Goal: Task Accomplishment & Management: Manage account settings

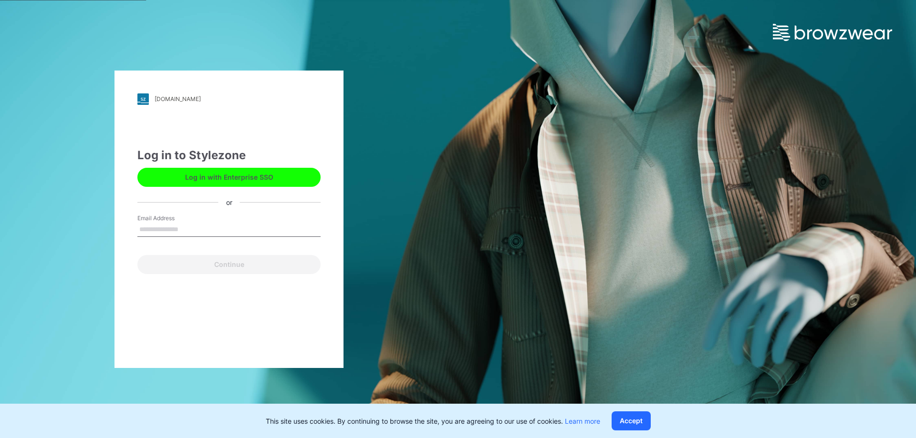
type input "**********"
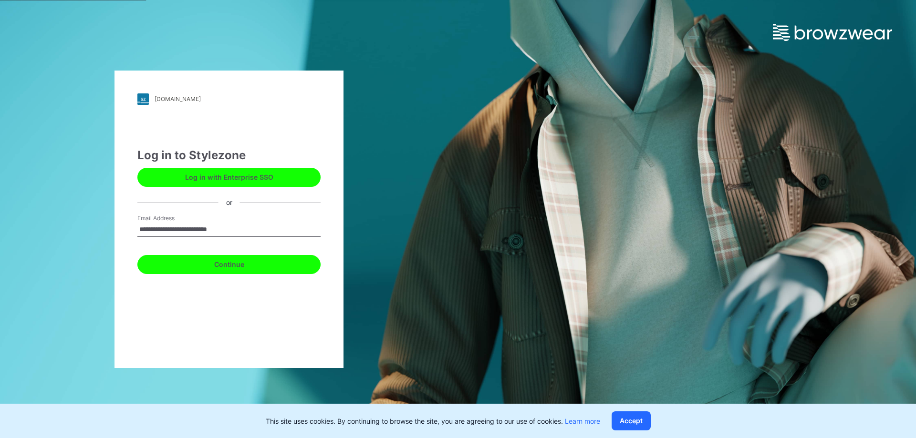
click at [234, 265] on button "Continue" at bounding box center [228, 264] width 183 height 19
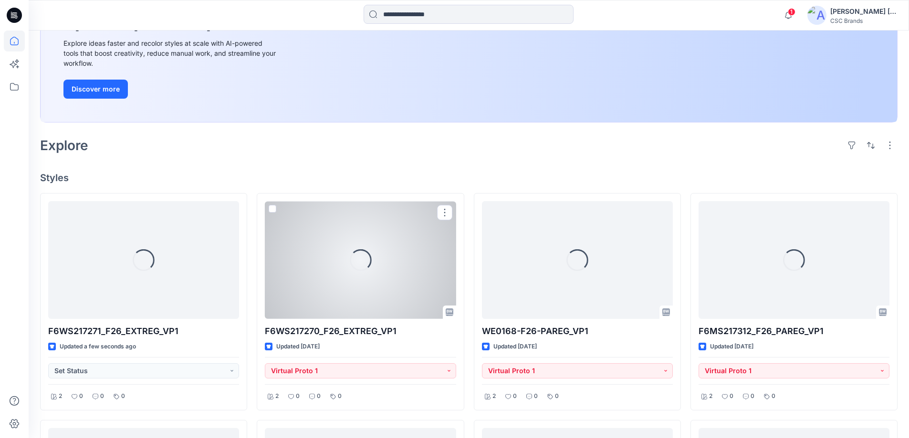
scroll to position [143, 0]
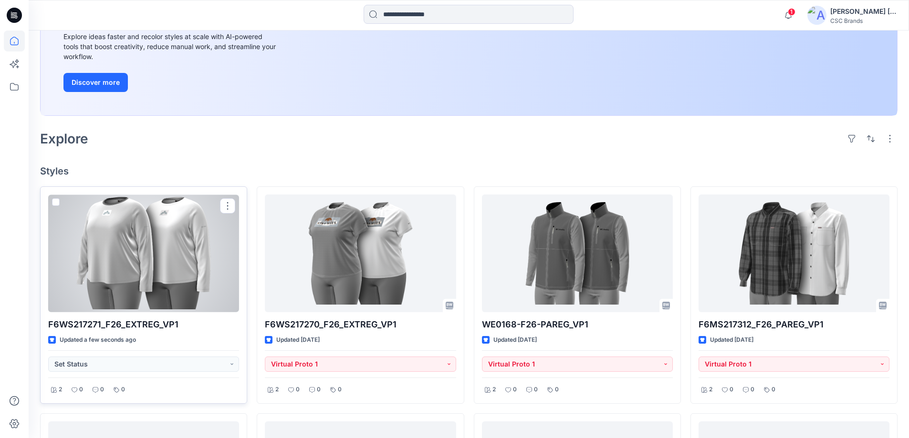
click at [163, 266] on div at bounding box center [143, 254] width 191 height 118
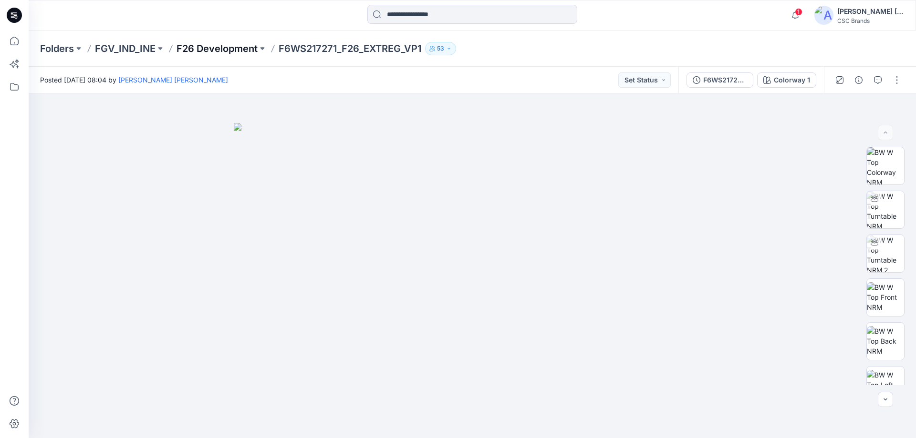
click at [206, 48] on p "F26 Development" at bounding box center [216, 48] width 81 height 13
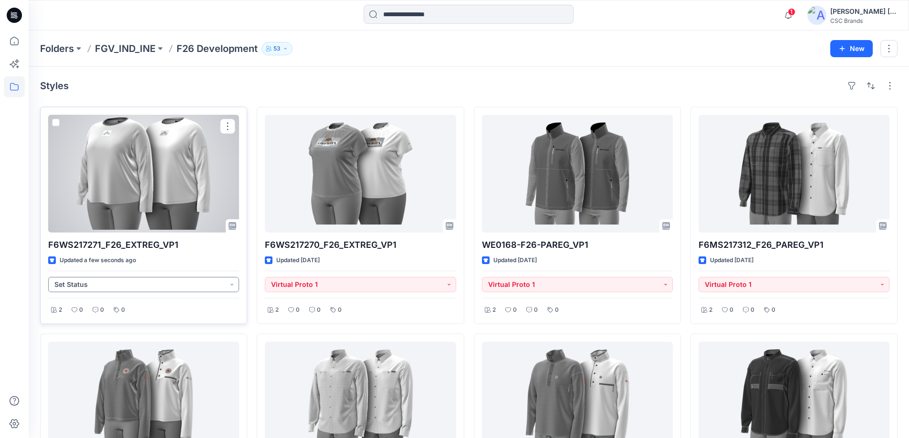
click at [236, 285] on button "Set Status" at bounding box center [143, 284] width 191 height 15
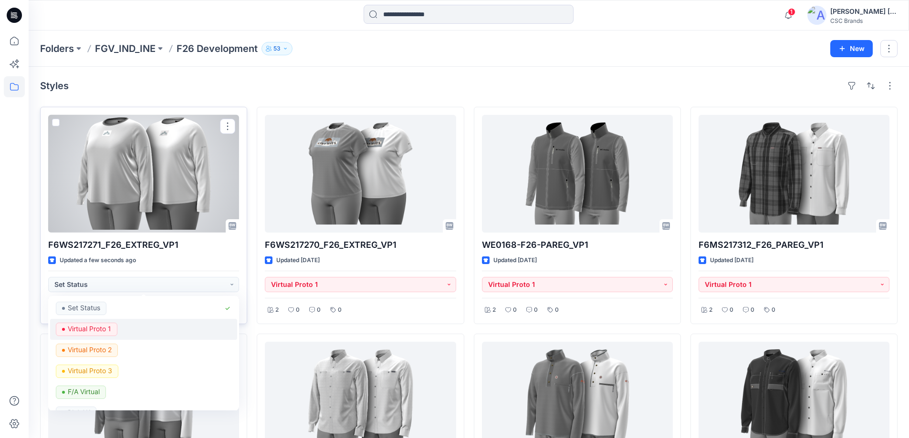
click at [86, 331] on p "Virtual Proto 1" at bounding box center [89, 329] width 43 height 12
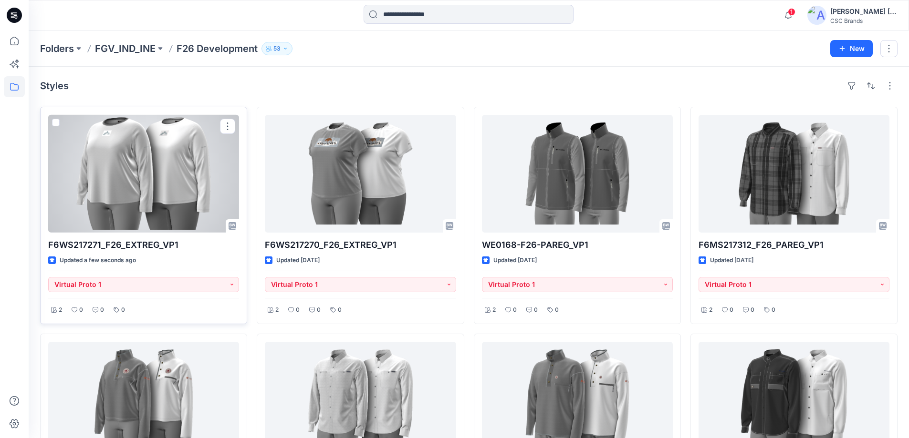
click at [172, 191] on div at bounding box center [143, 174] width 191 height 118
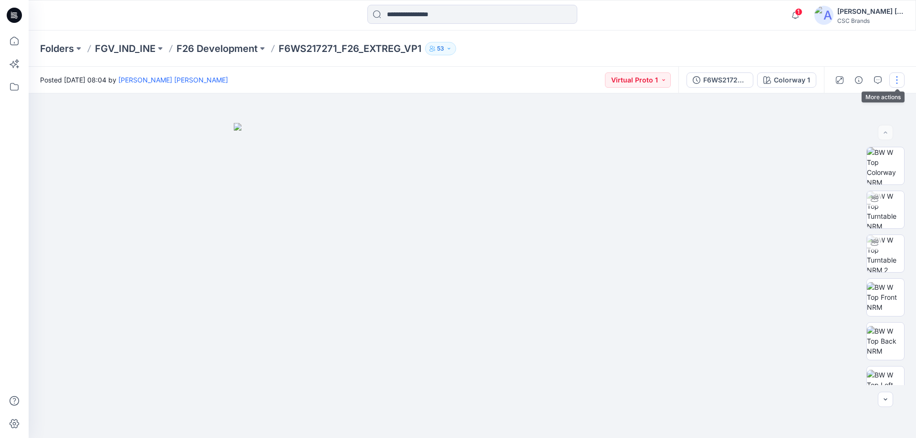
click at [898, 83] on button "button" at bounding box center [896, 79] width 15 height 15
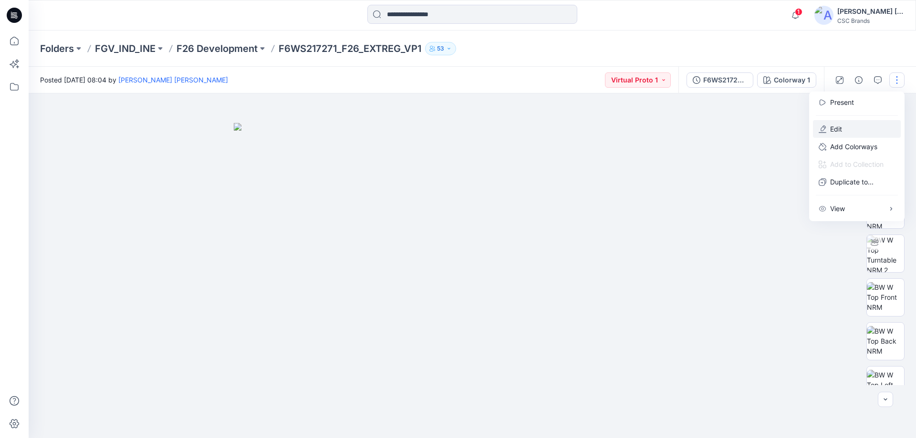
click at [852, 129] on button "Edit" at bounding box center [857, 129] width 88 height 18
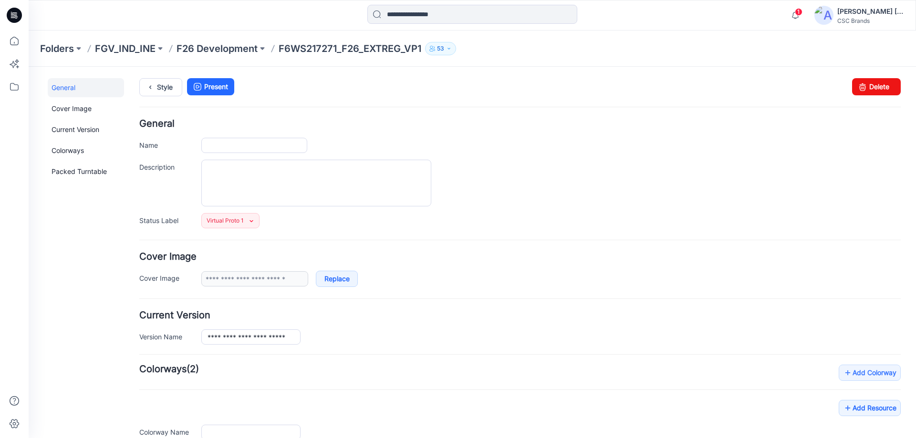
type input "**********"
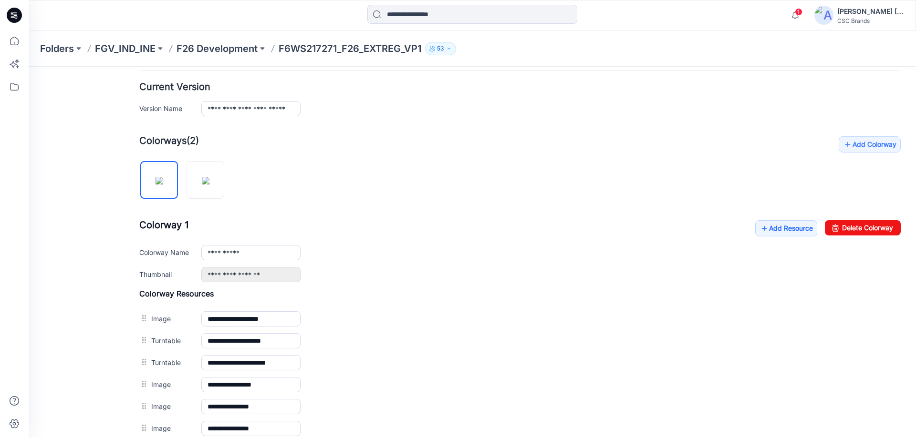
scroll to position [238, 0]
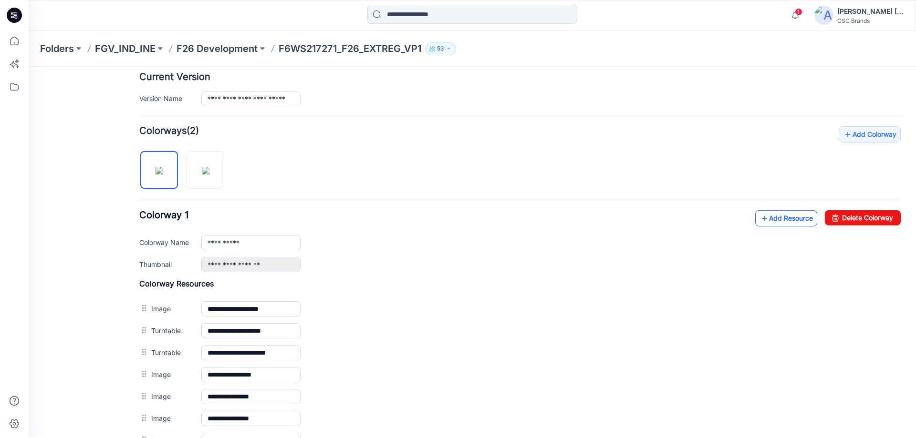
click at [778, 222] on link "Add Resource" at bounding box center [786, 218] width 62 height 16
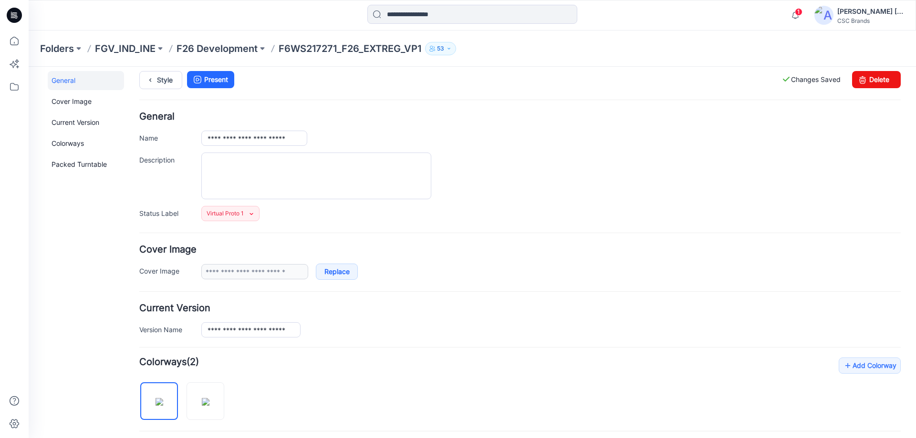
scroll to position [0, 0]
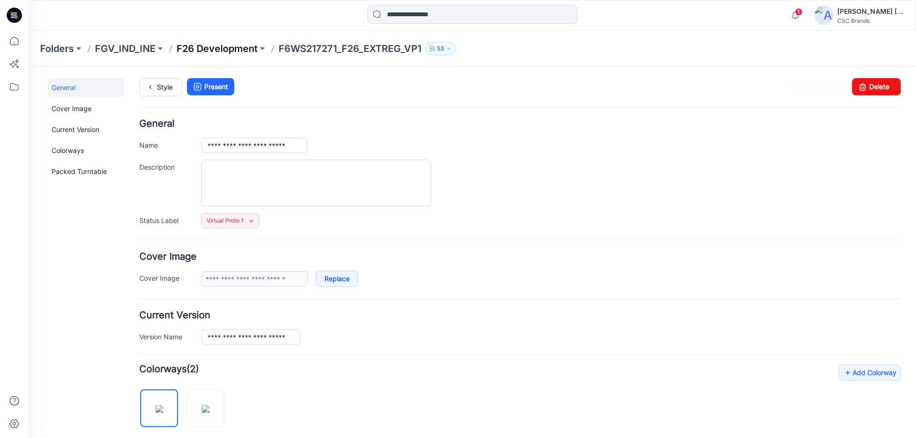
click at [189, 47] on p "F26 Development" at bounding box center [216, 48] width 81 height 13
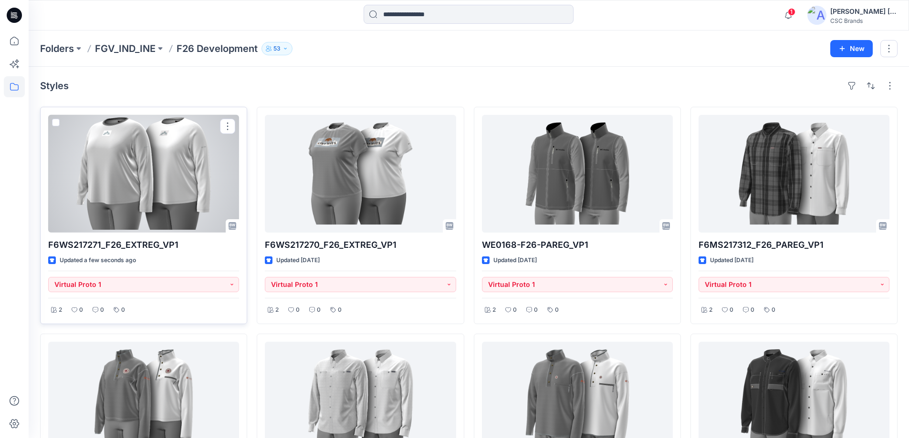
click at [184, 213] on div at bounding box center [143, 174] width 191 height 118
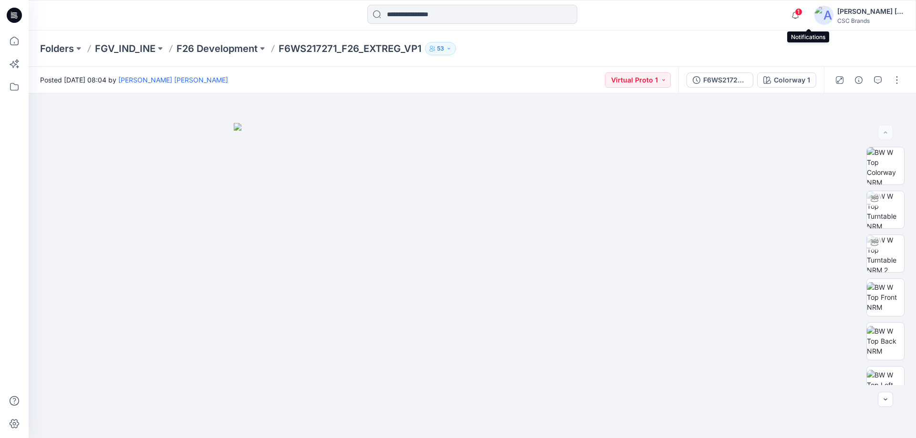
click at [802, 11] on span "1" at bounding box center [799, 12] width 8 height 8
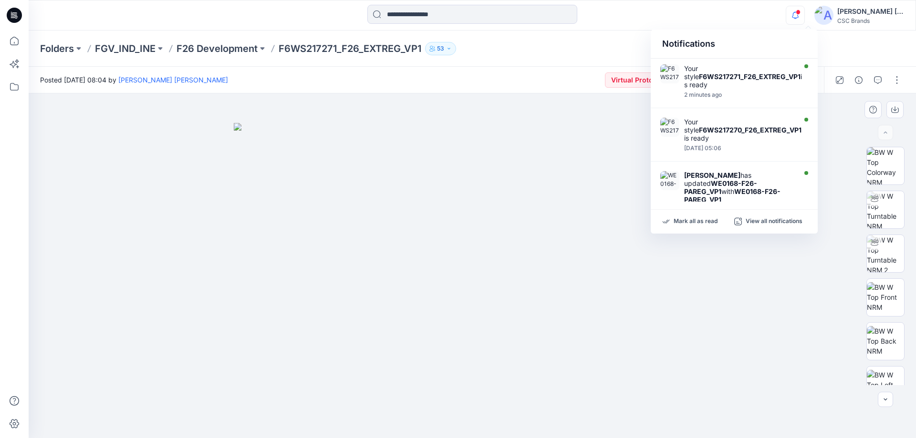
click at [737, 279] on div at bounding box center [472, 265] width 887 height 345
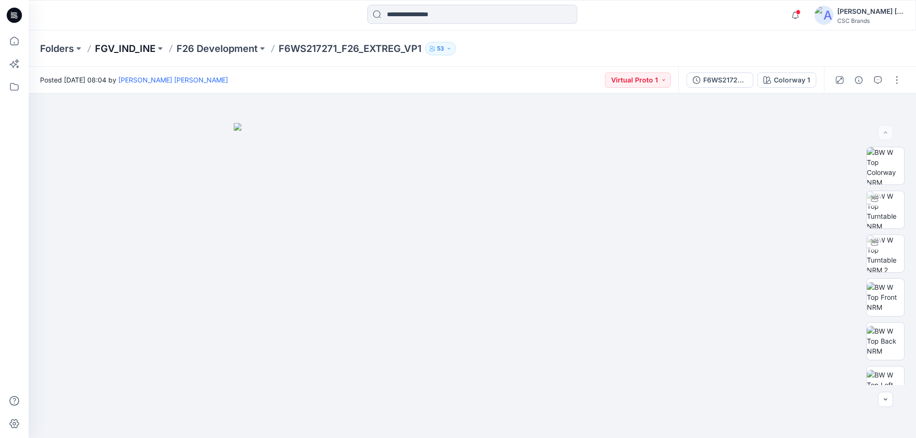
click at [131, 48] on p "FGV_IND_INE" at bounding box center [125, 48] width 61 height 13
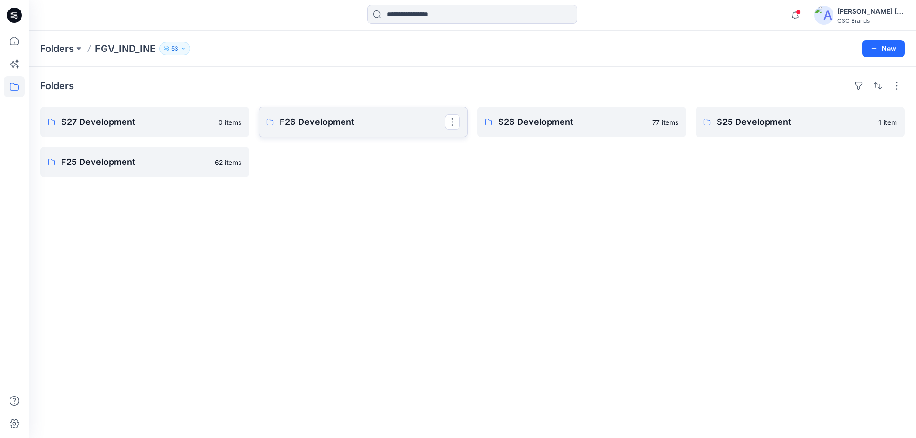
click at [306, 123] on p "F26 Development" at bounding box center [361, 121] width 165 height 13
